Goal: Information Seeking & Learning: Learn about a topic

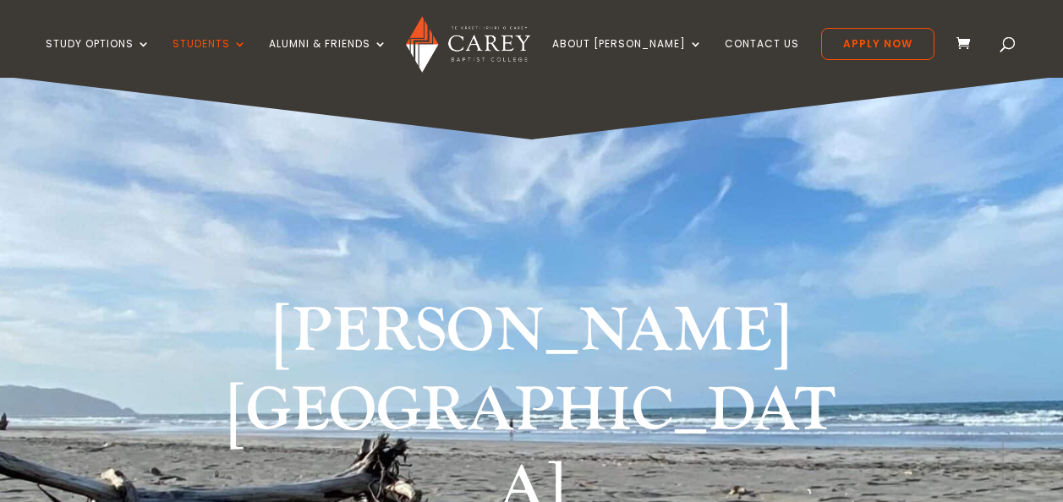
scroll to position [676, 0]
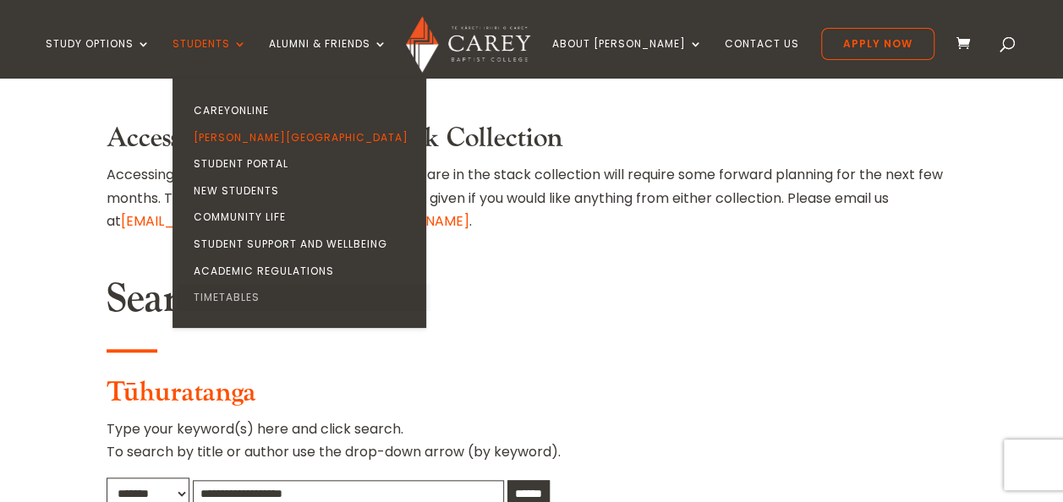
click at [265, 294] on link "Timetables" at bounding box center [304, 297] width 254 height 27
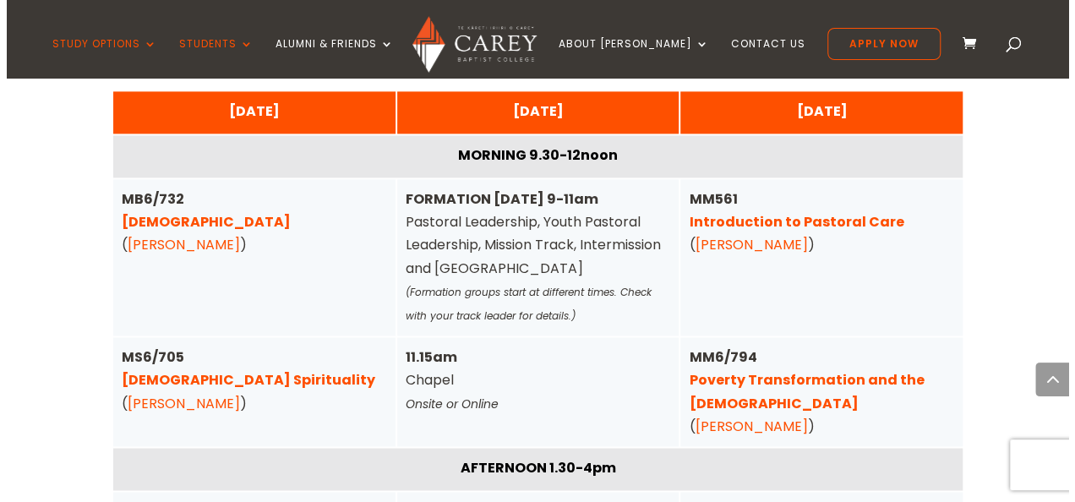
scroll to position [4312, 0]
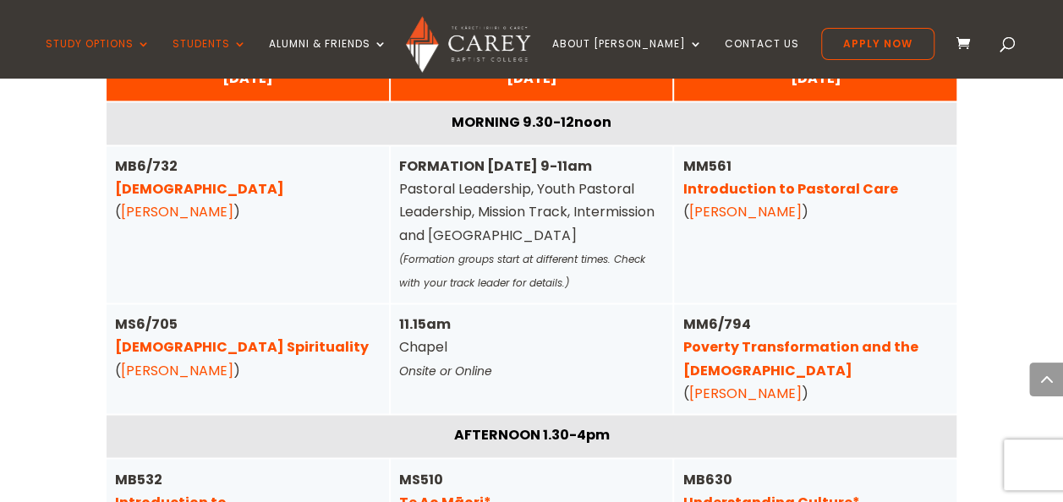
click at [874, 337] on link "Poverty Transformation and the Gospel" at bounding box center [799, 358] width 235 height 42
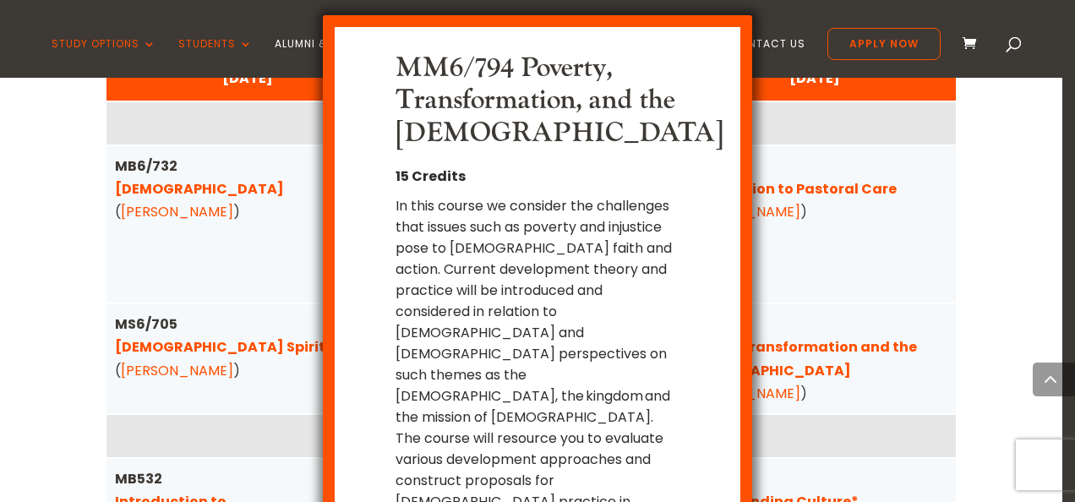
click at [962, 301] on div "MM6/794 Poverty, Transformation, and the Gospel 15 Credits In this course we co…" at bounding box center [537, 251] width 1075 height 502
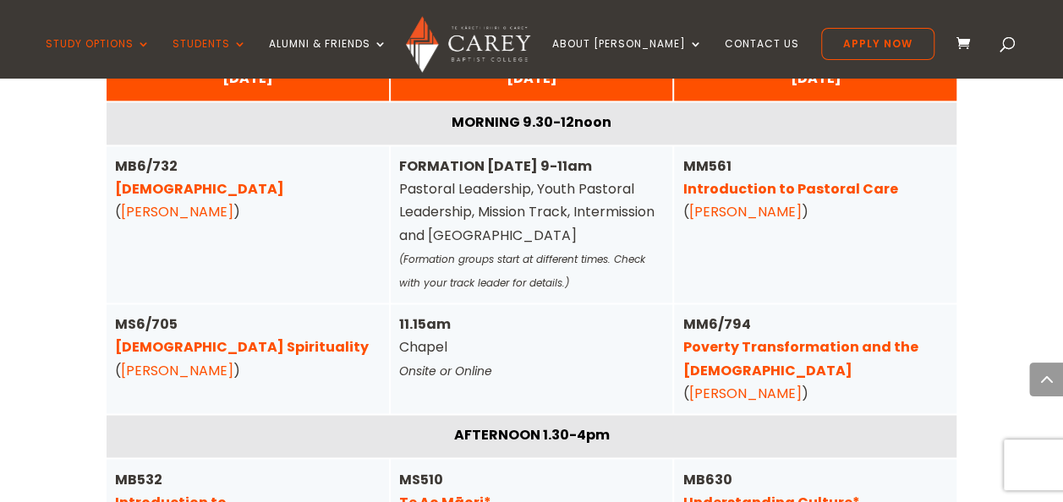
click at [254, 337] on link "Christian Spirituality" at bounding box center [242, 346] width 254 height 19
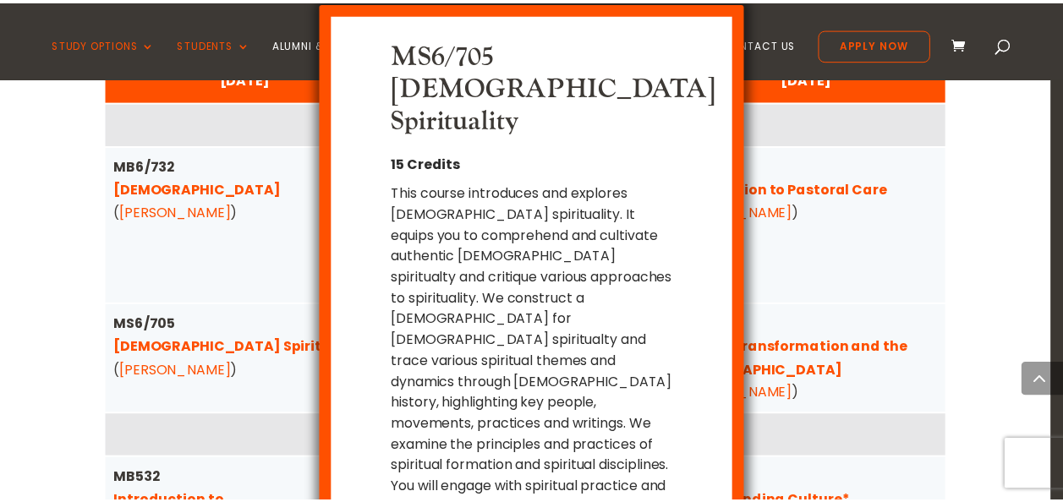
scroll to position [44, 0]
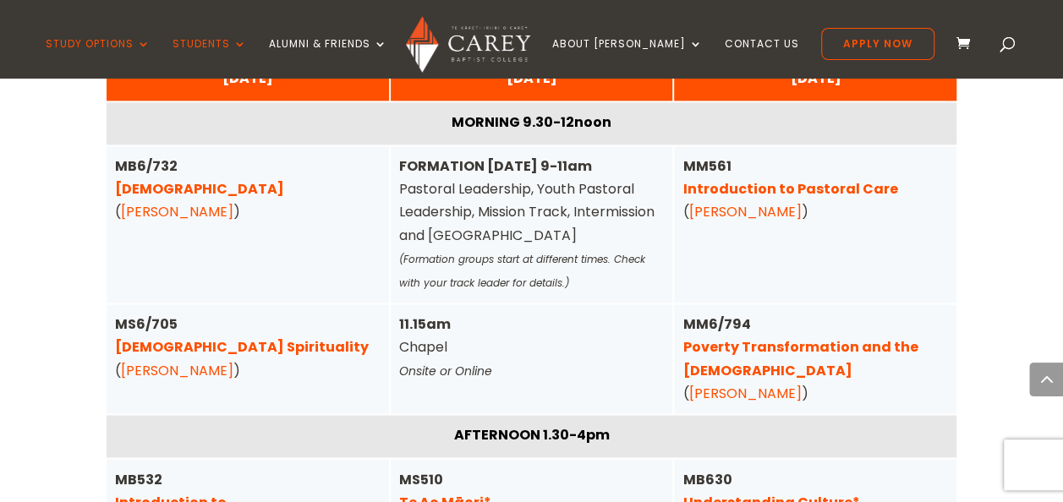
click at [186, 179] on link "Pentateuch" at bounding box center [199, 188] width 169 height 19
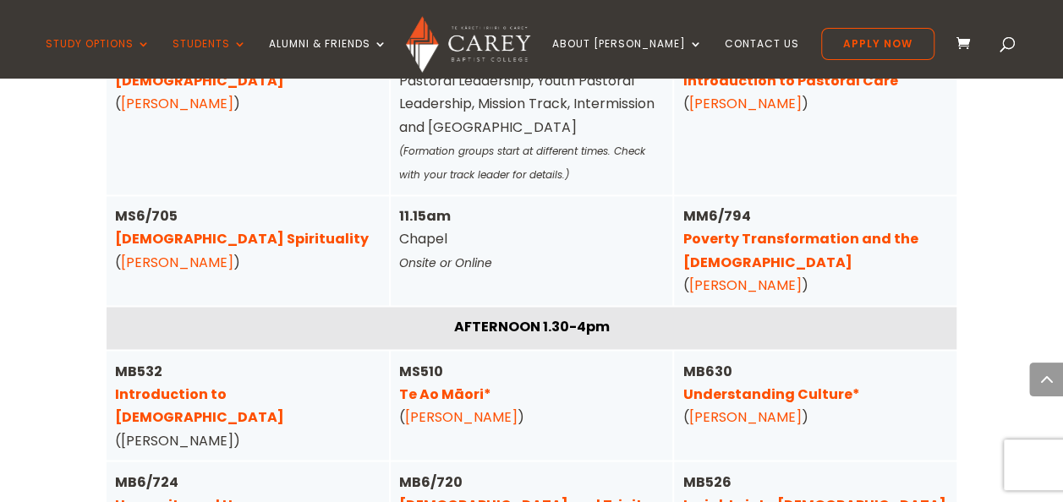
scroll to position [4481, 0]
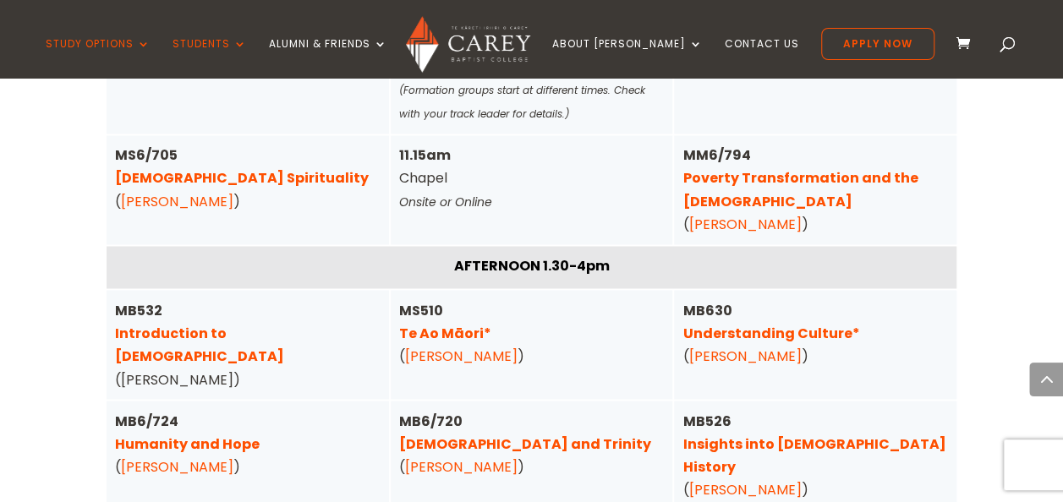
click at [203, 434] on link "Humanity and Hope" at bounding box center [187, 443] width 145 height 19
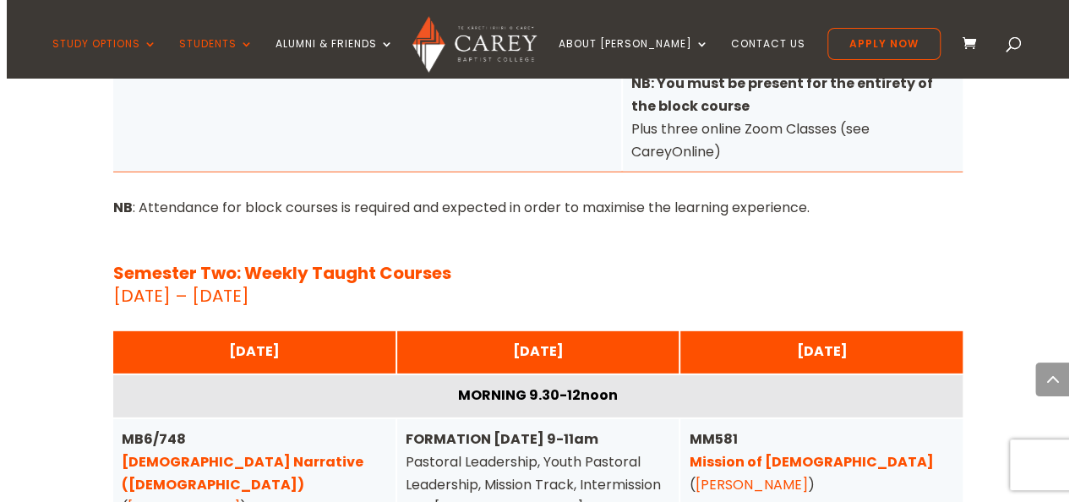
scroll to position [5665, 0]
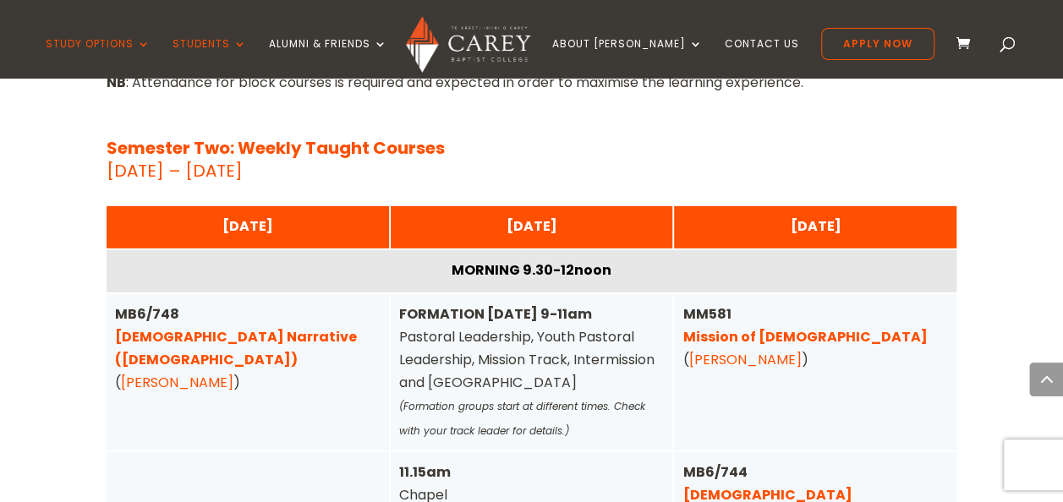
click at [247, 327] on link "Biblical Narrative (Old Testament)" at bounding box center [236, 348] width 242 height 42
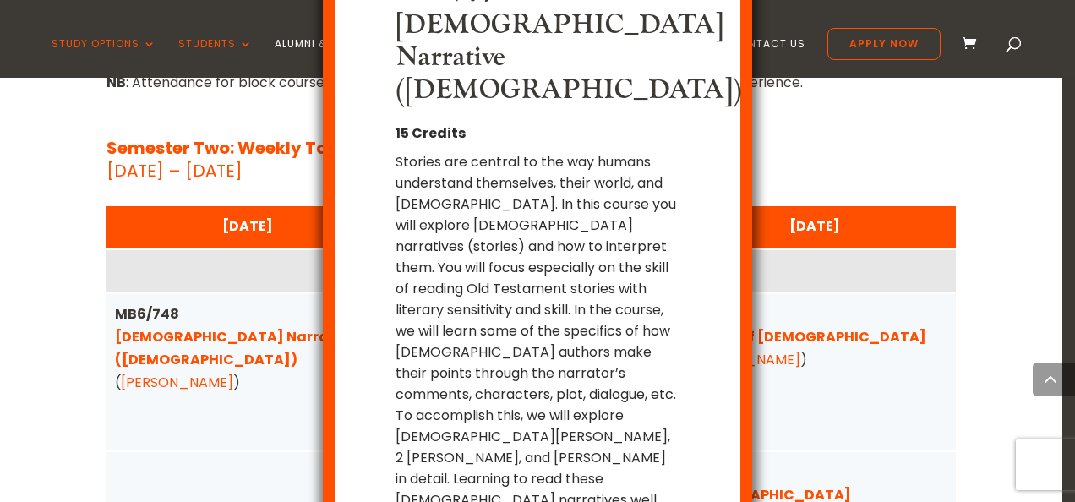
scroll to position [74, 0]
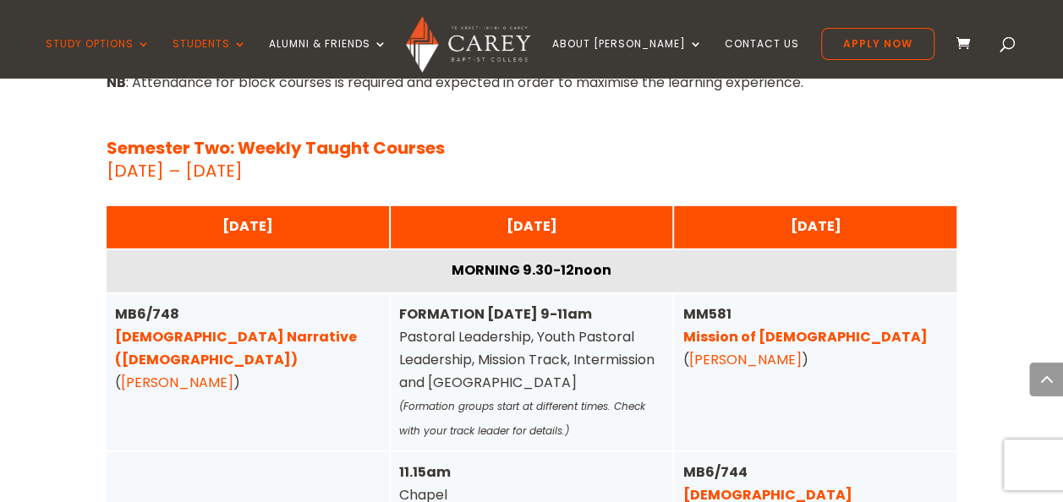
click at [720, 485] on link "1 Corinthians" at bounding box center [766, 494] width 169 height 19
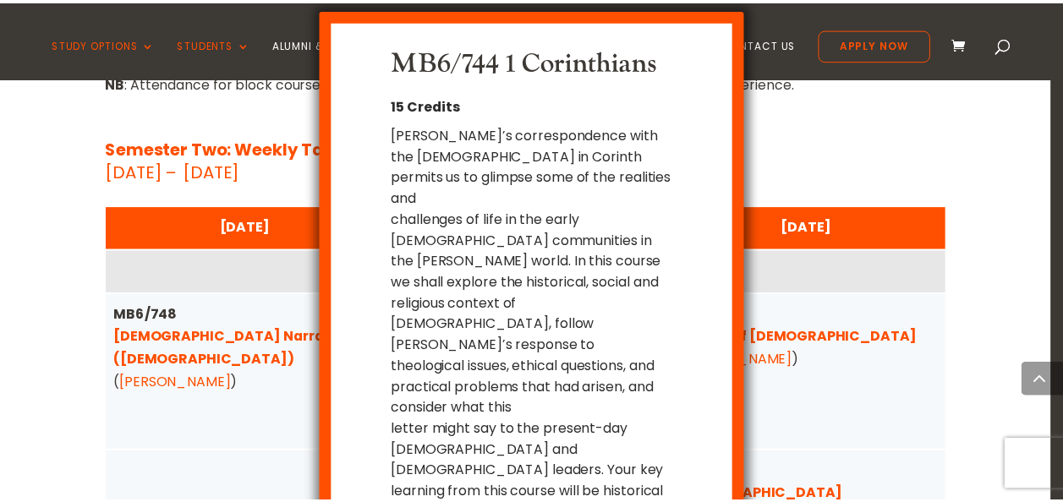
scroll to position [31, 0]
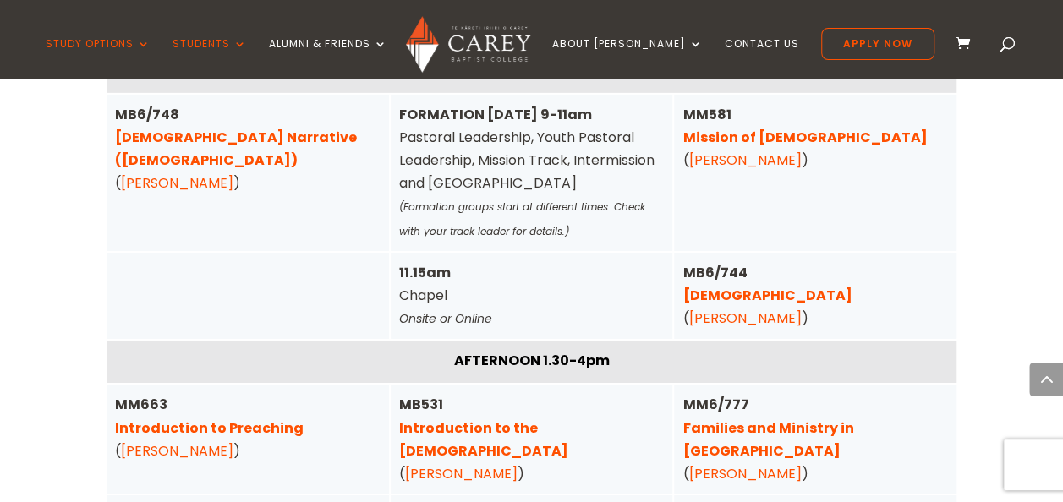
scroll to position [5918, 0]
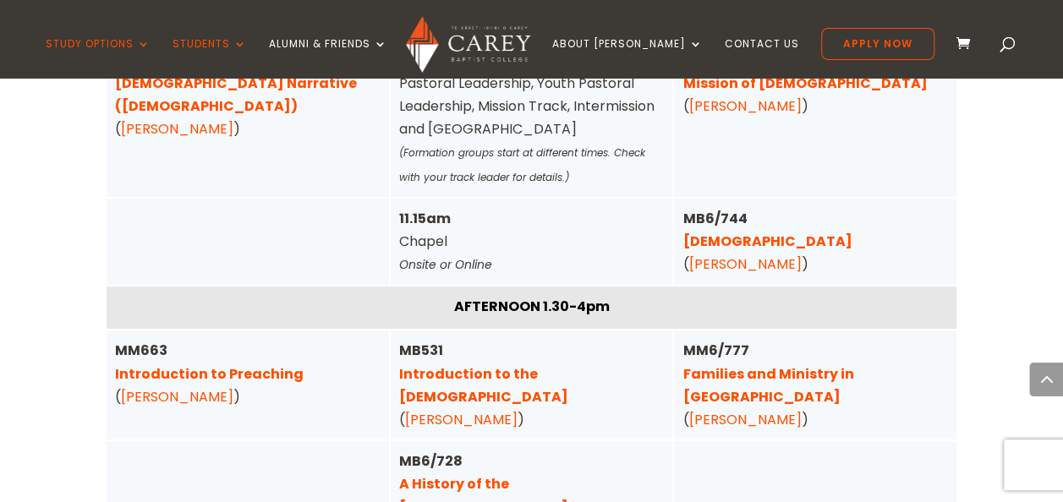
click at [584, 474] on link "A History of the Gospel in Aotearoa" at bounding box center [491, 506] width 185 height 65
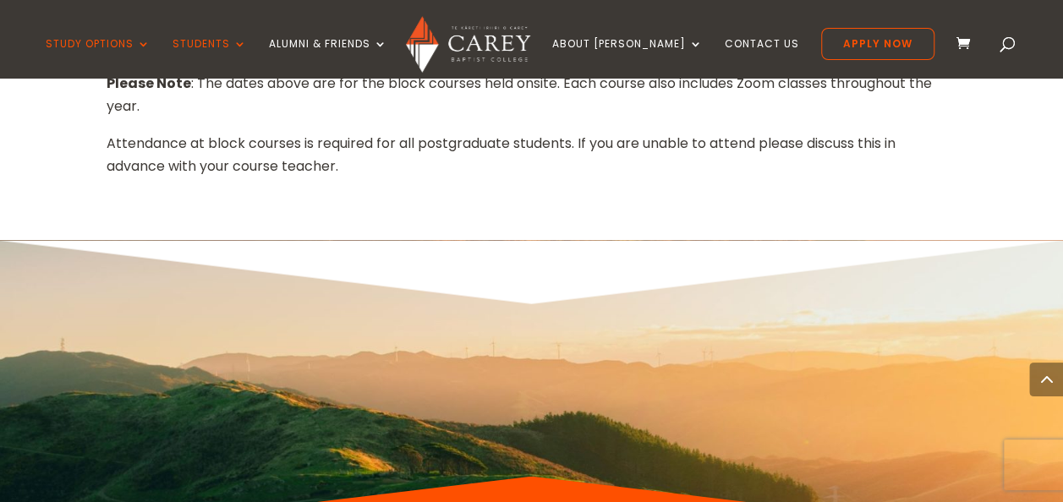
scroll to position [8032, 0]
